Goal: Find specific page/section: Find specific page/section

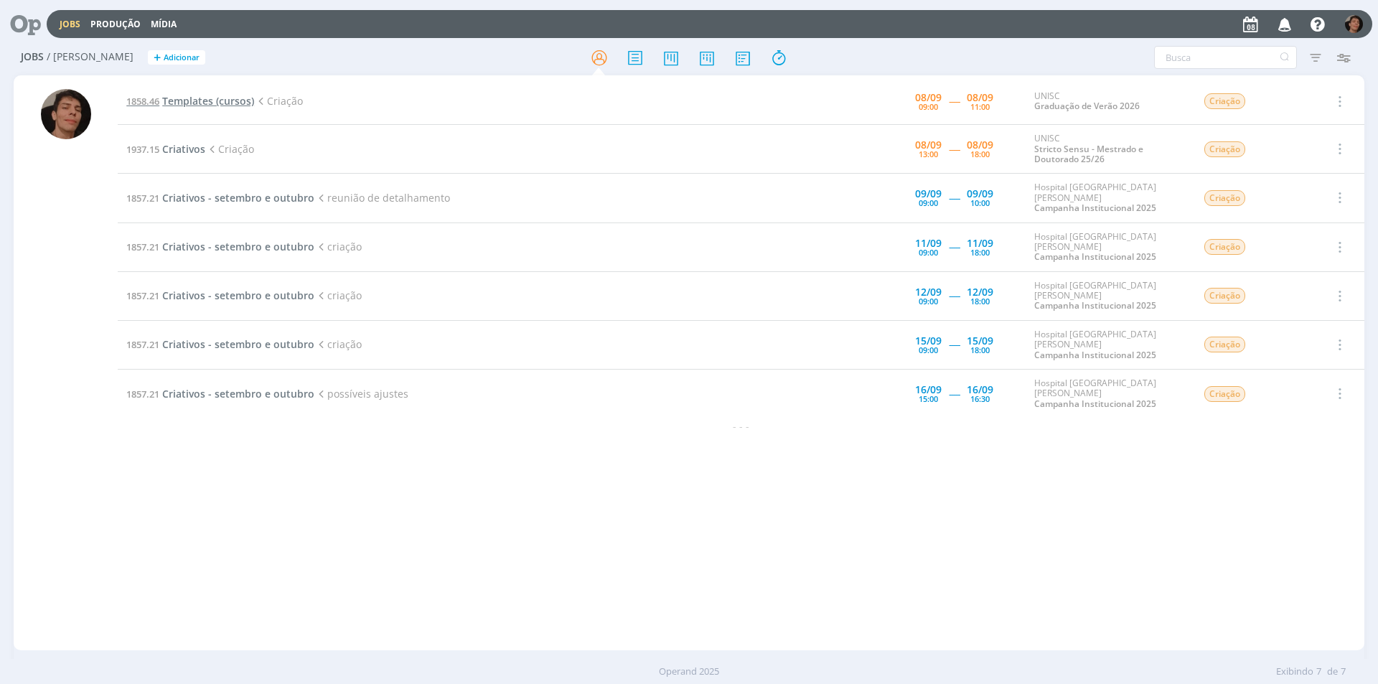
click at [193, 102] on span "Templates (cursos)" at bounding box center [208, 101] width 92 height 14
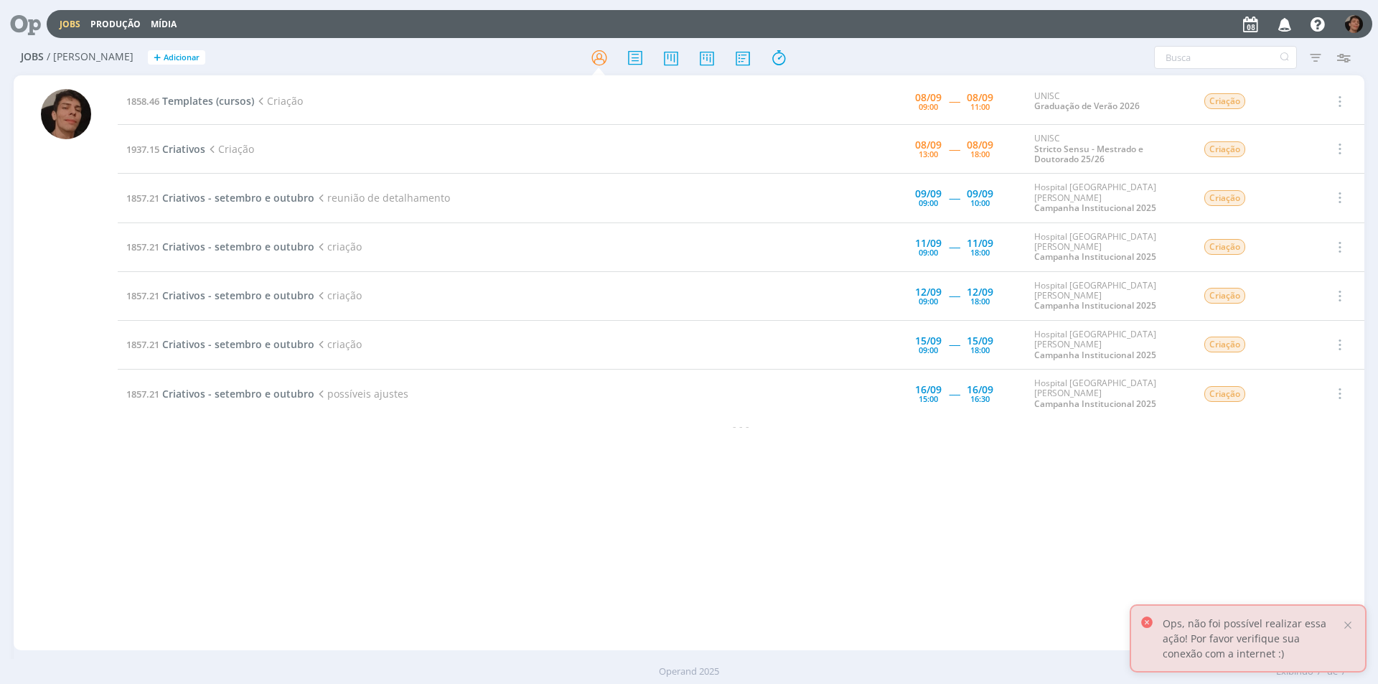
click at [241, 95] on span "Templates (cursos)" at bounding box center [208, 101] width 92 height 14
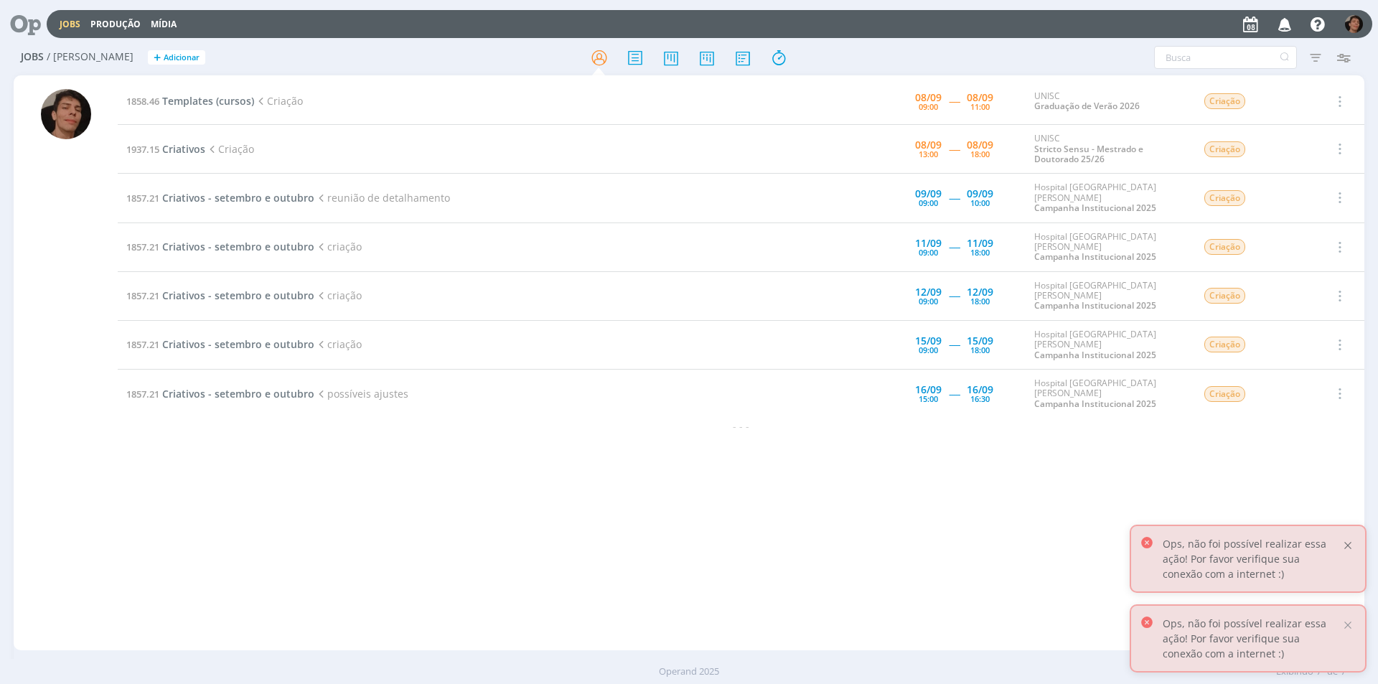
click at [1350, 543] on div at bounding box center [1347, 545] width 13 height 13
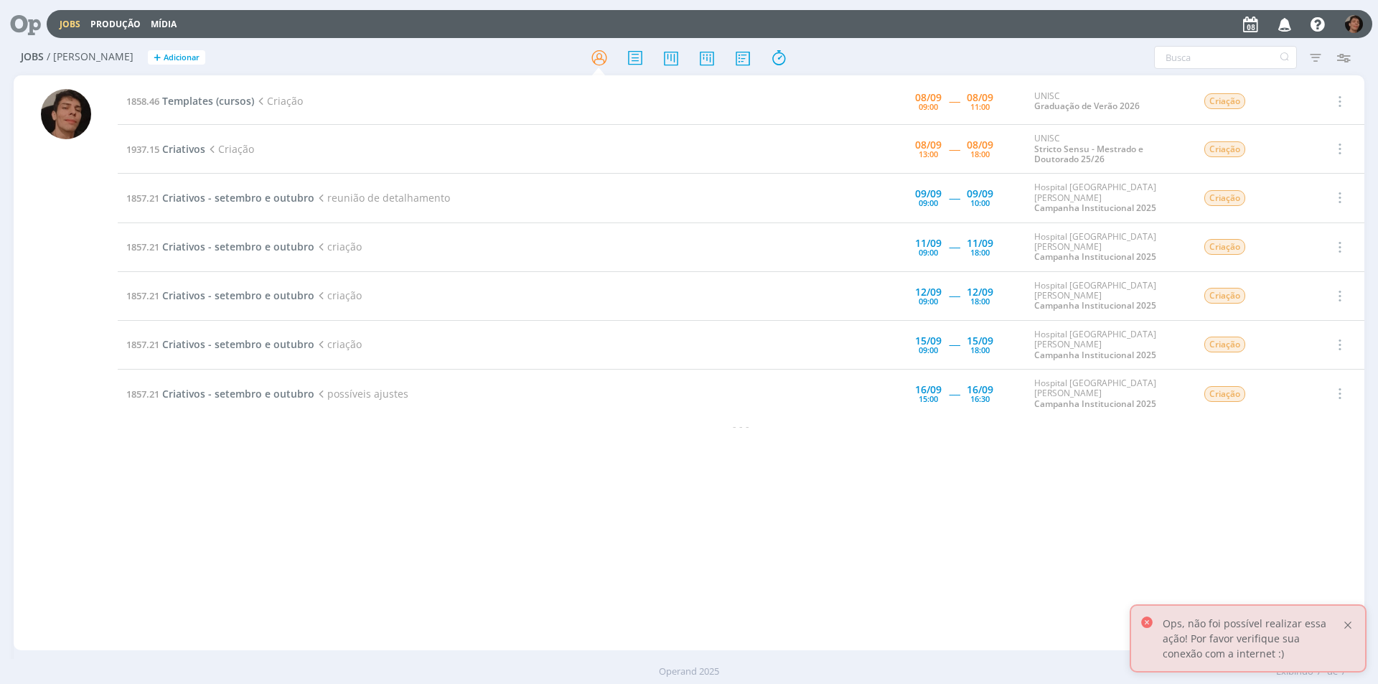
click at [1350, 621] on div at bounding box center [1347, 624] width 13 height 13
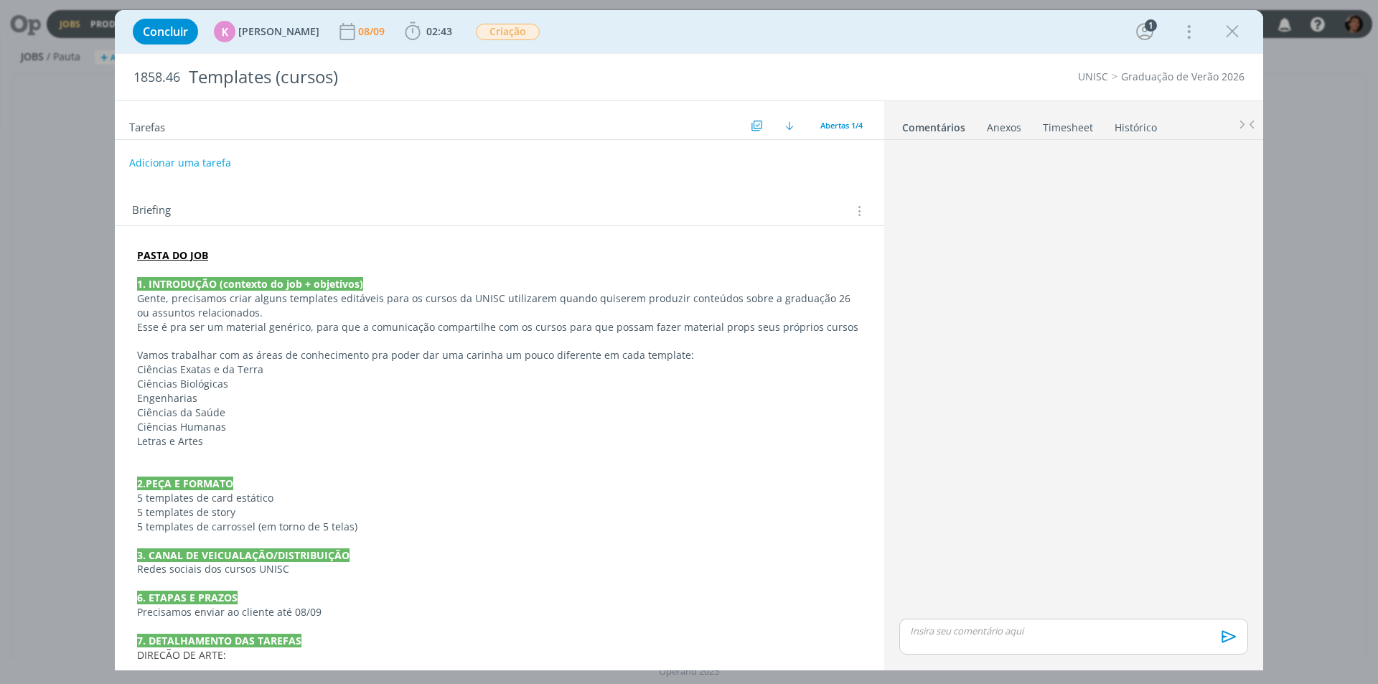
scroll to position [72, 0]
